Goal: Find specific page/section: Find specific page/section

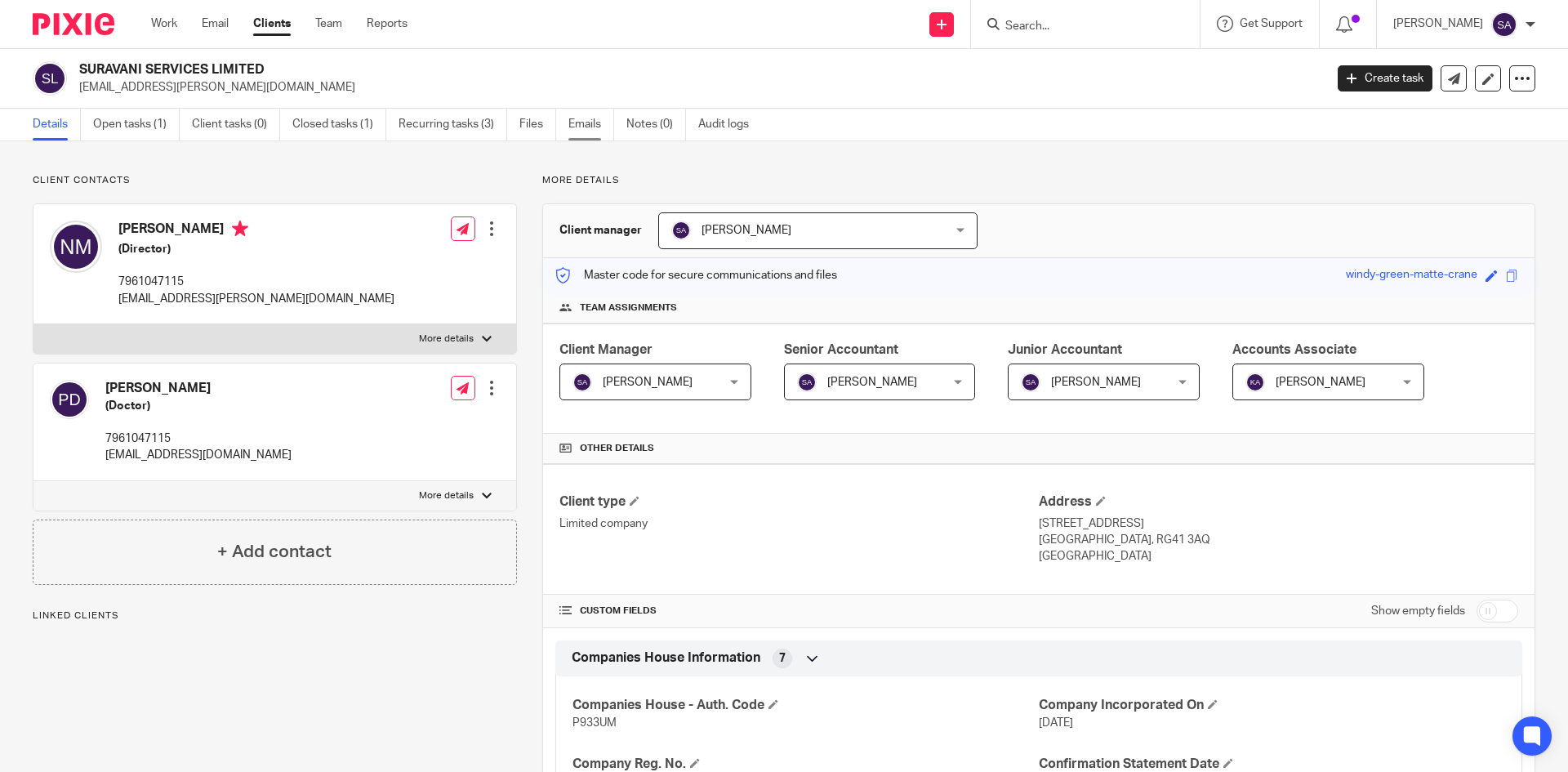
click at [587, 119] on link "Emails" at bounding box center [592, 124] width 46 height 32
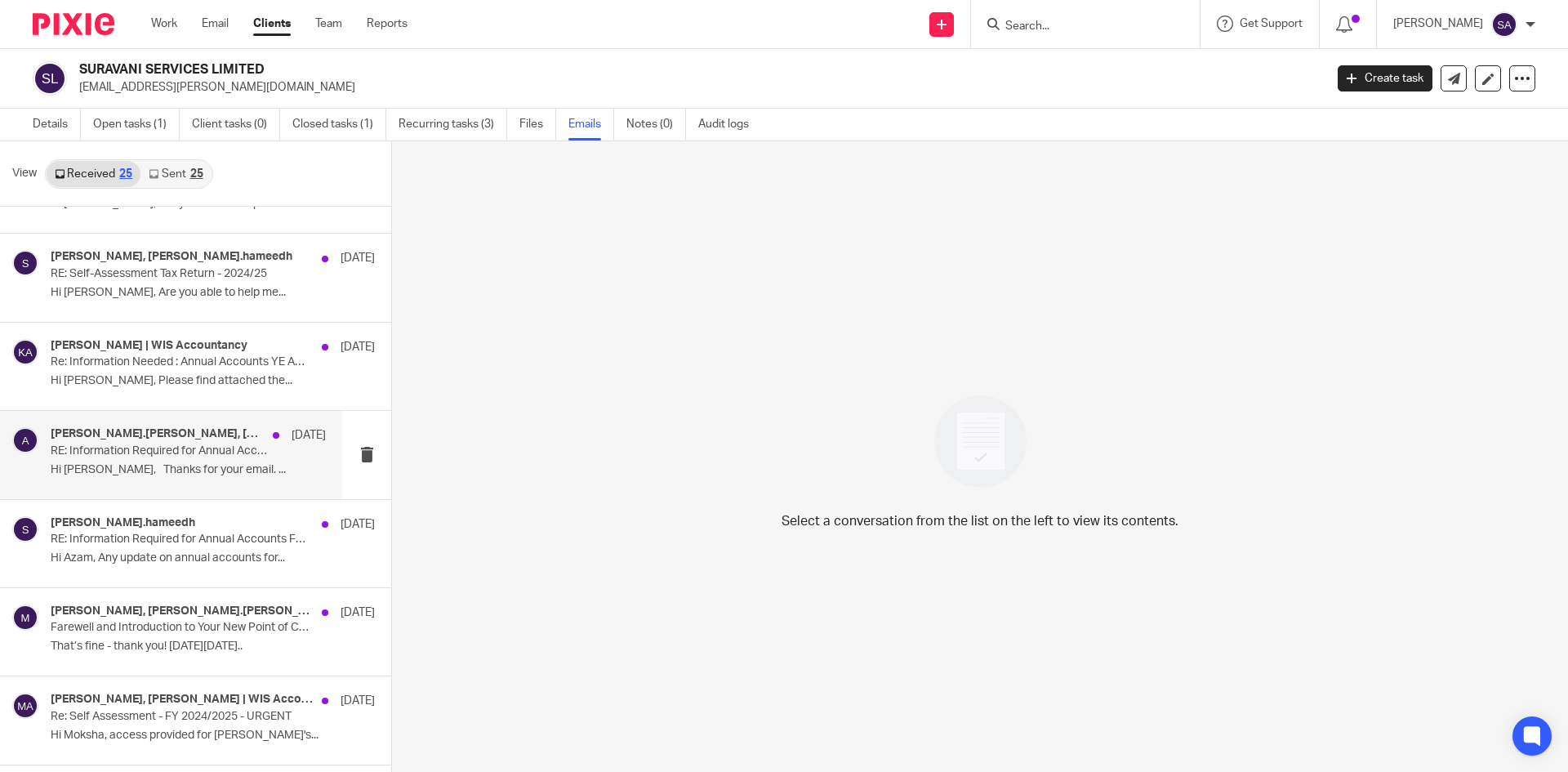
scroll to position [409, 0]
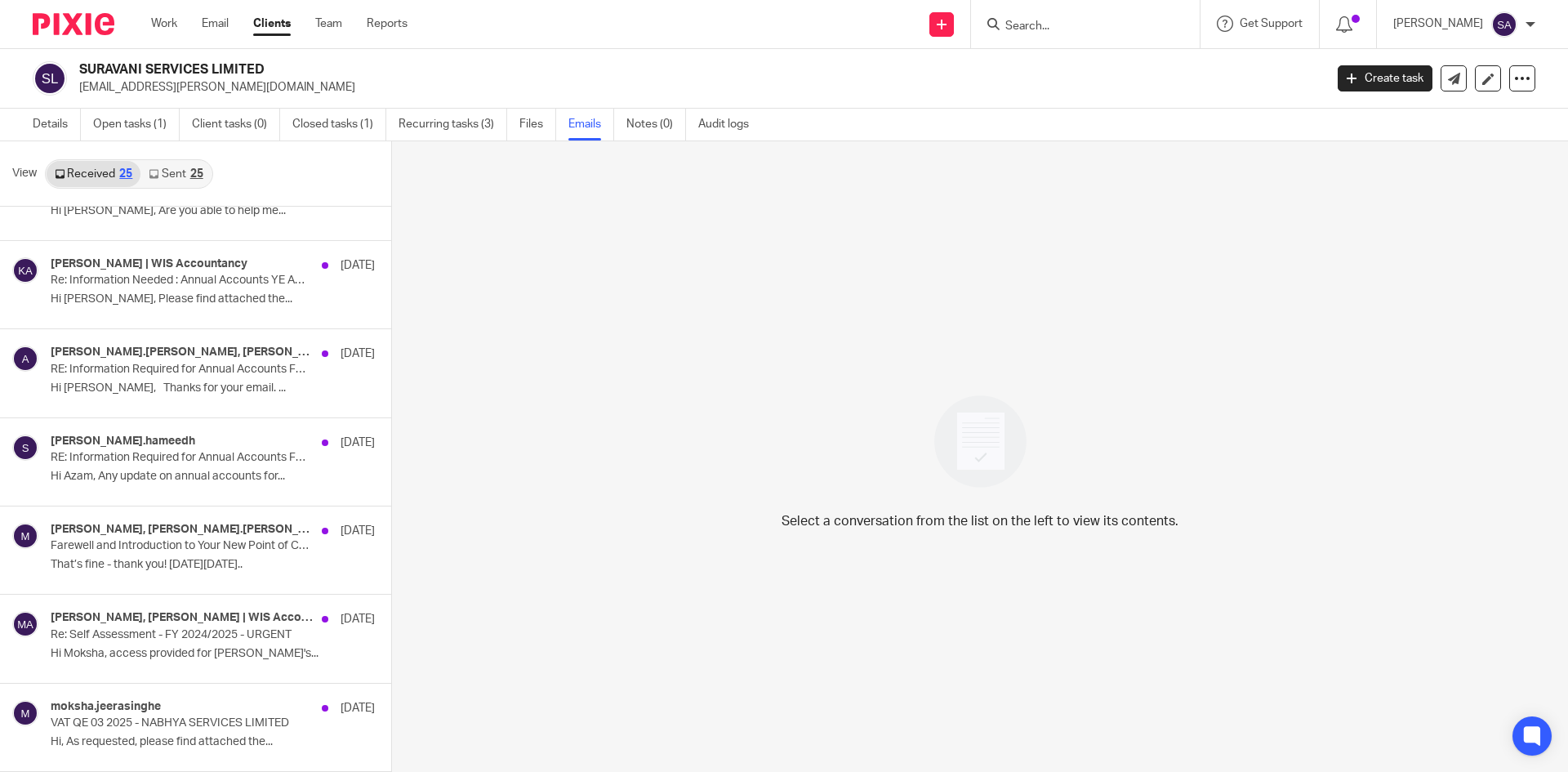
click at [1024, 19] on input "Search" at bounding box center [1077, 26] width 147 height 14
paste input "VIMMS Capital Limited"
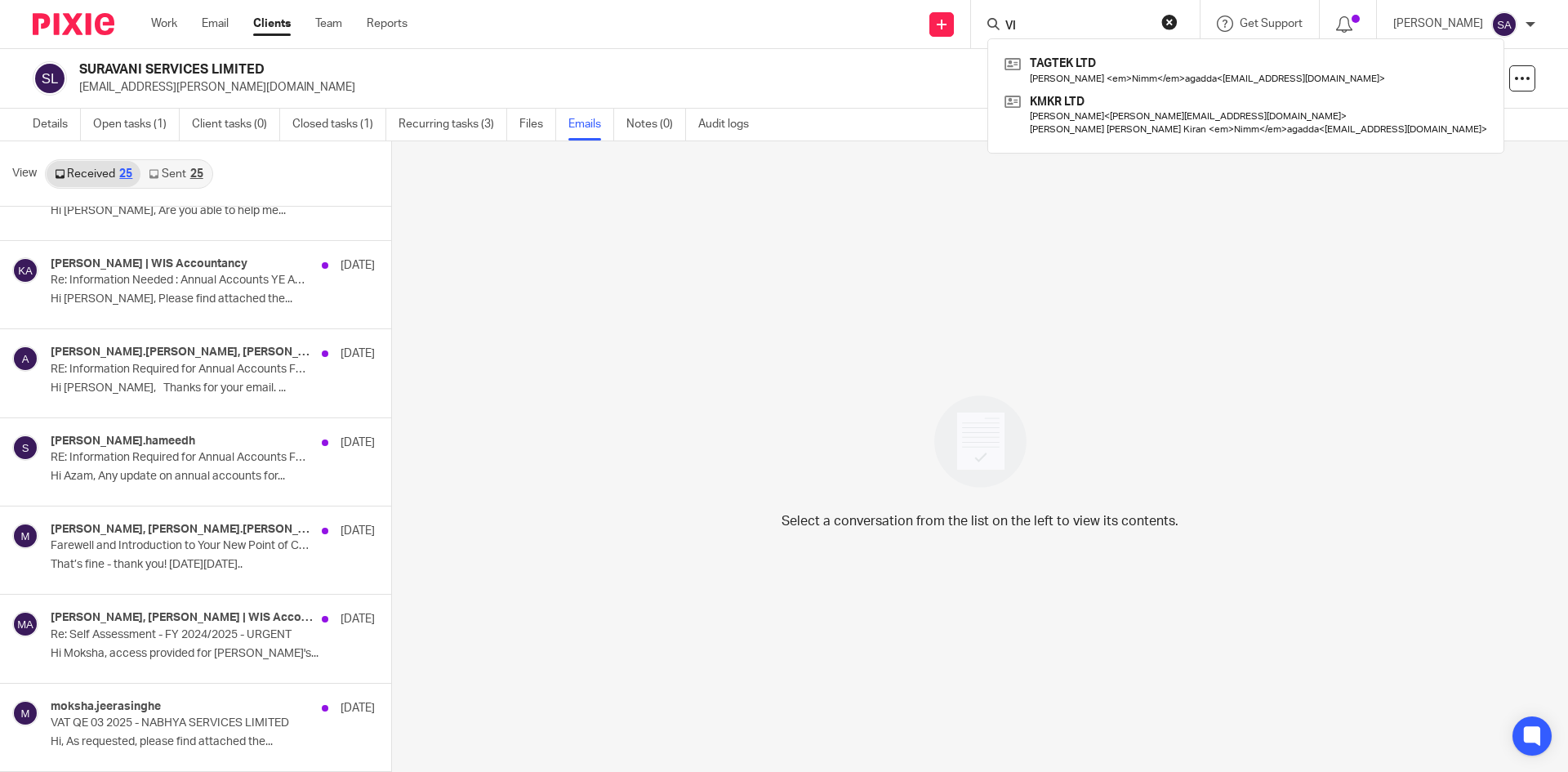
type input "V"
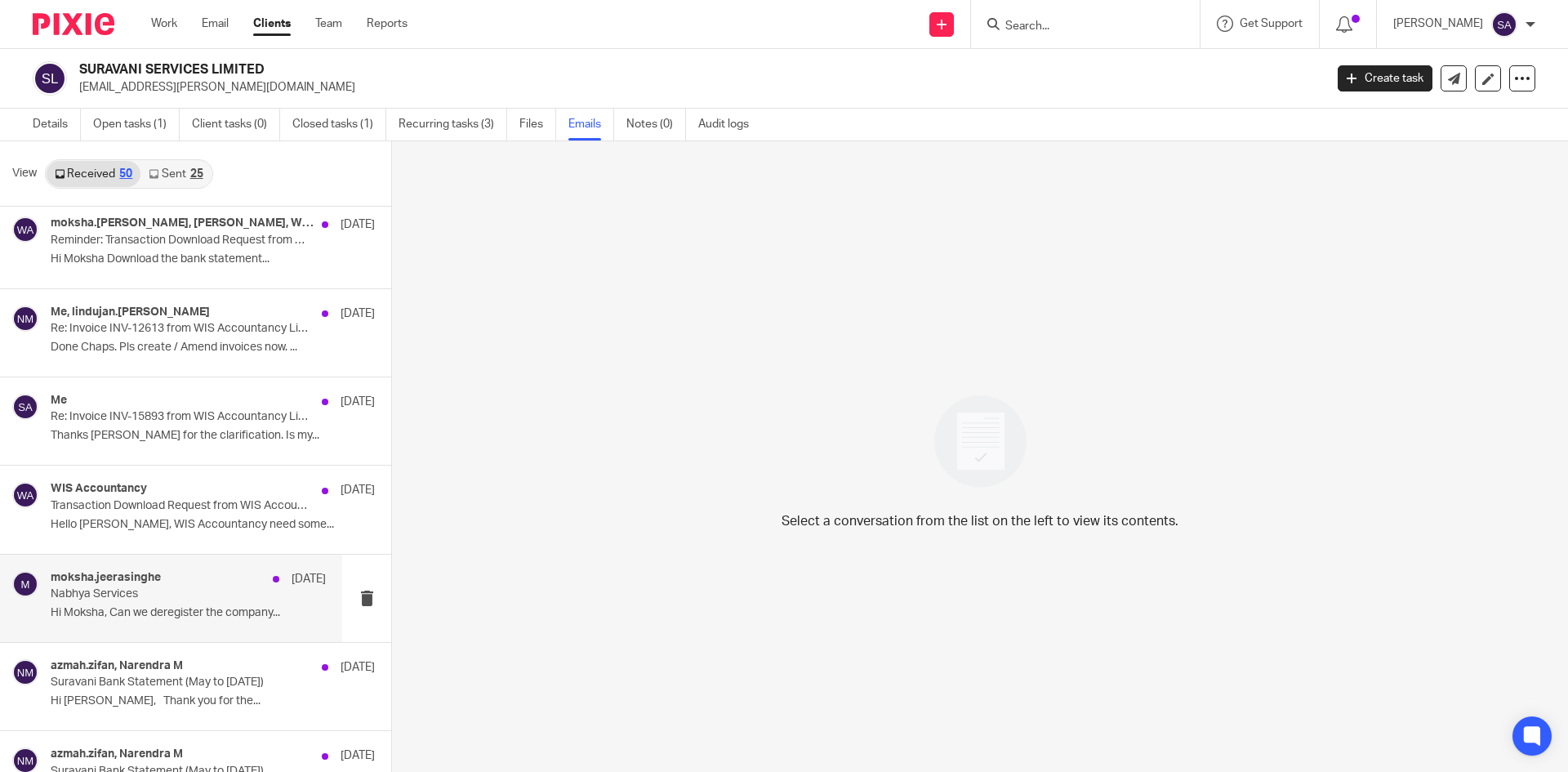
scroll to position [2123, 0]
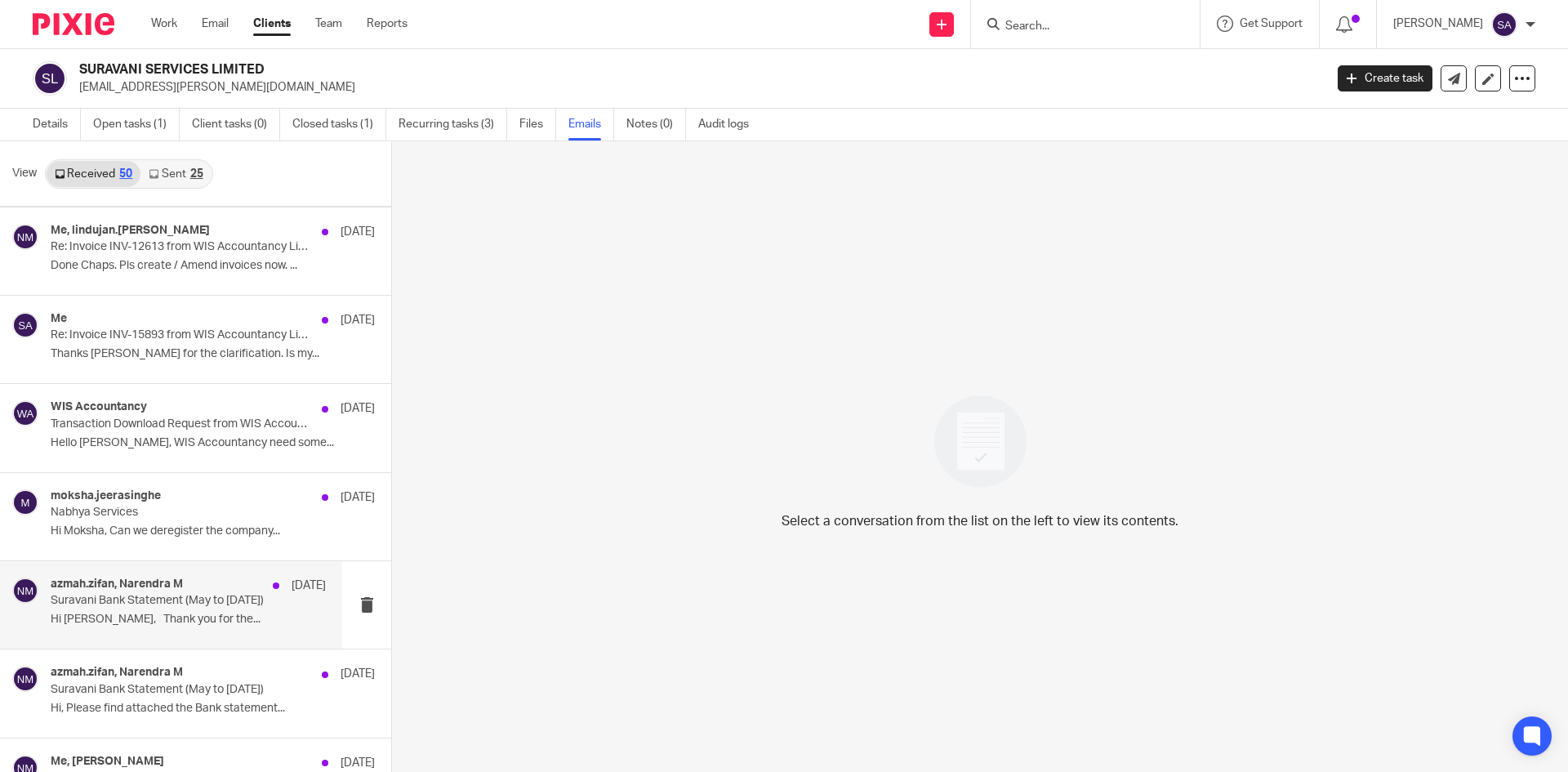
click at [153, 584] on h4 "azmah.zifan, Narendra M" at bounding box center [117, 584] width 132 height 13
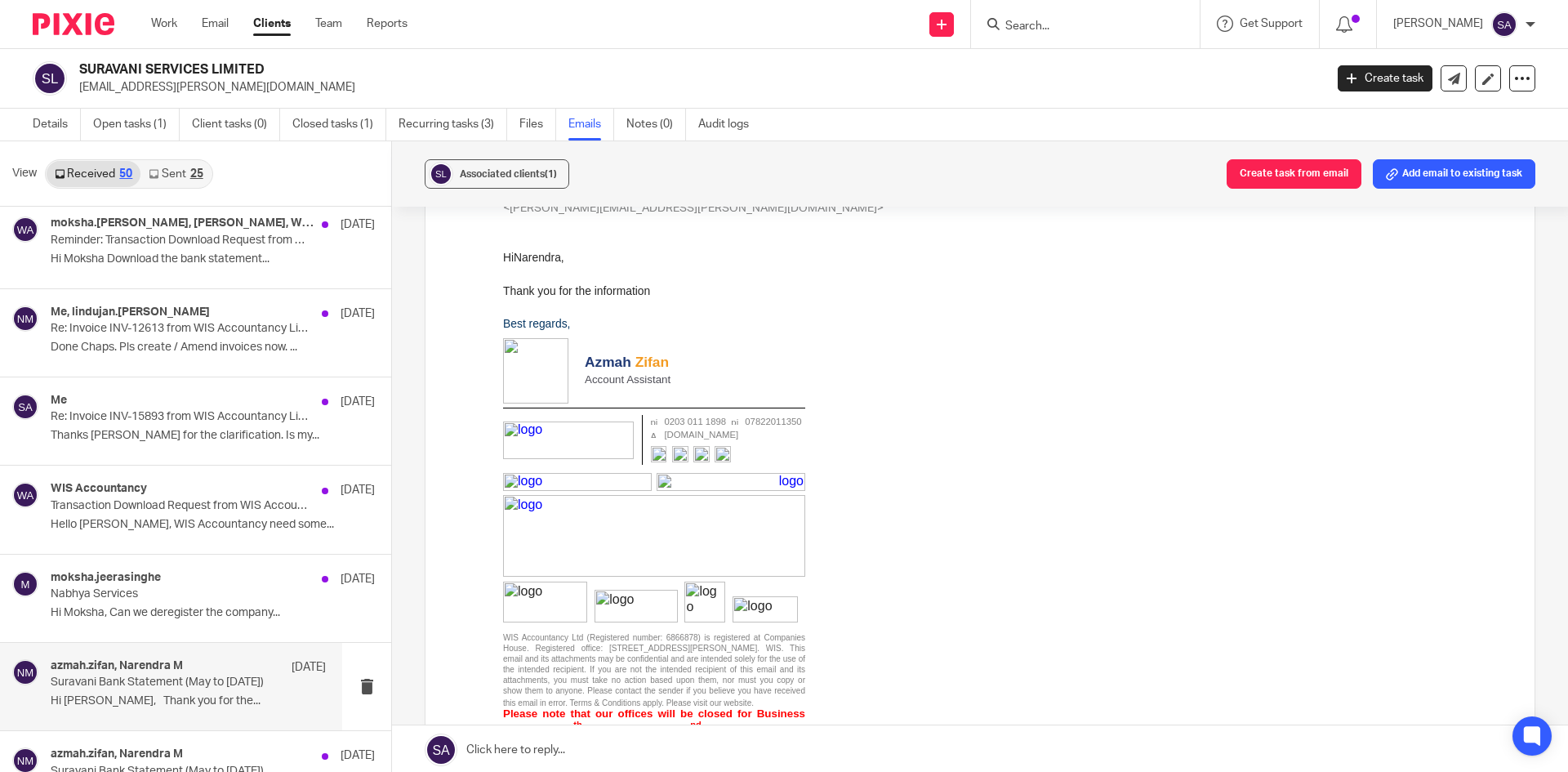
scroll to position [208, 0]
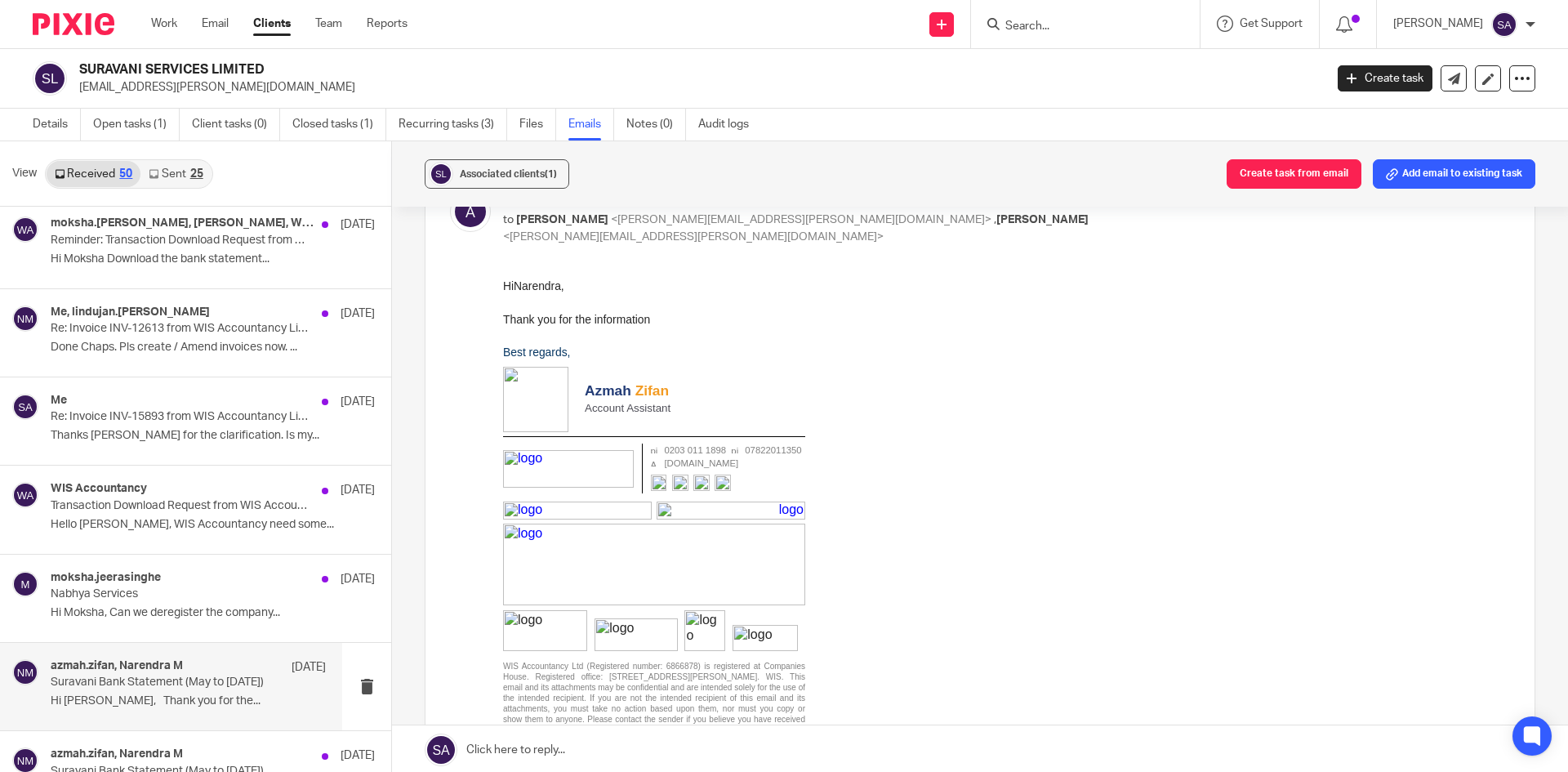
click at [1051, 19] on input "Search" at bounding box center [1077, 26] width 147 height 14
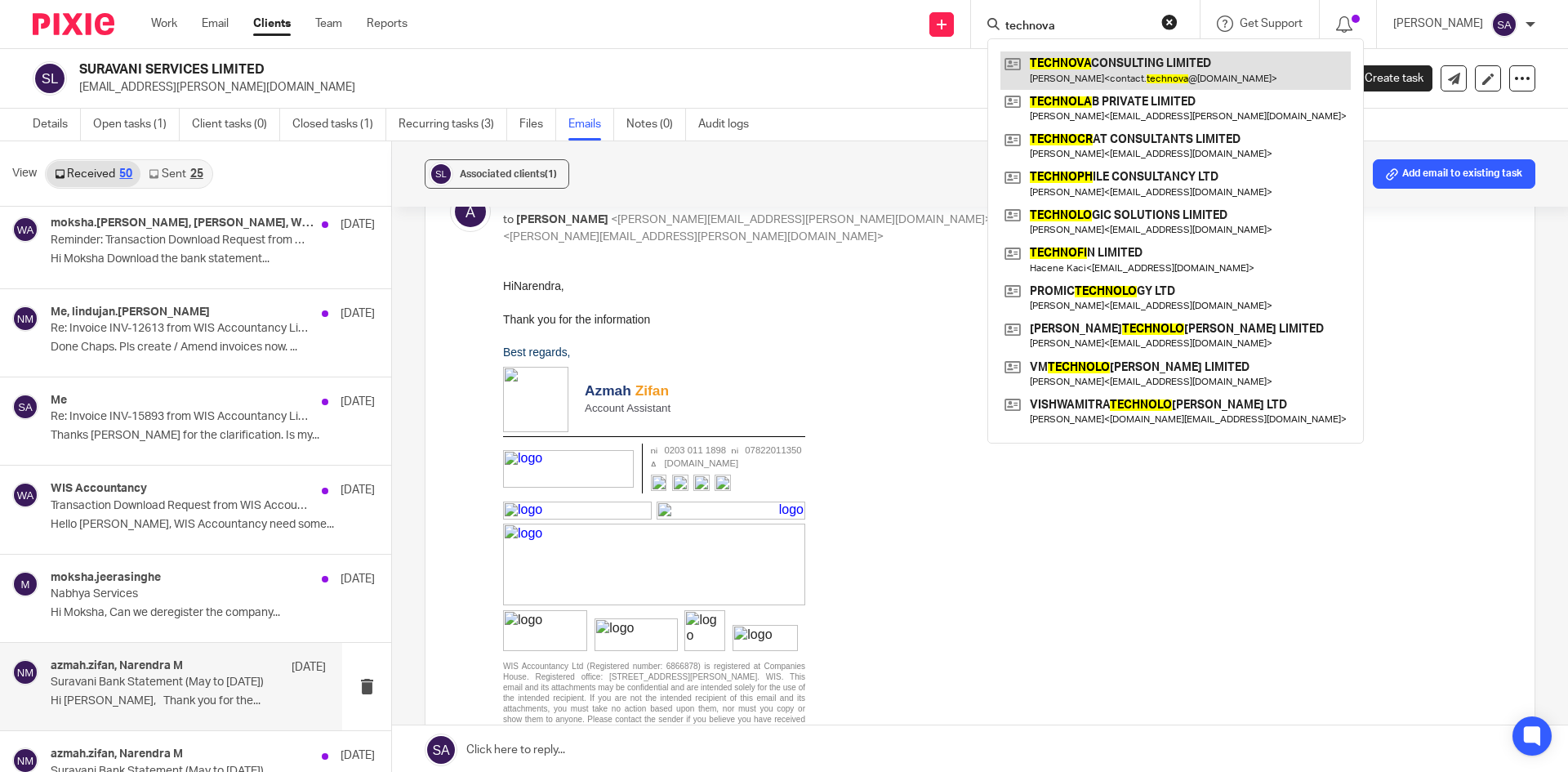
type input "technova"
click at [1150, 58] on link at bounding box center [1175, 70] width 350 height 37
